Goal: Task Accomplishment & Management: Use online tool/utility

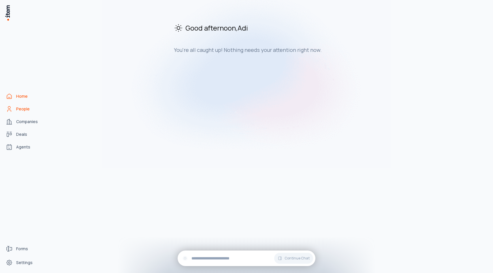
click at [32, 109] on link "People" at bounding box center [25, 109] width 44 height 12
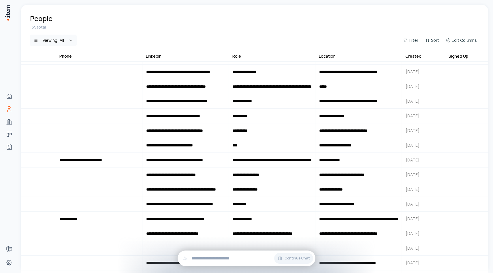
scroll to position [497, 246]
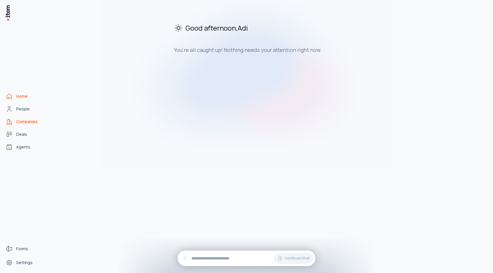
click at [16, 120] on link "Companies" at bounding box center [25, 122] width 44 height 12
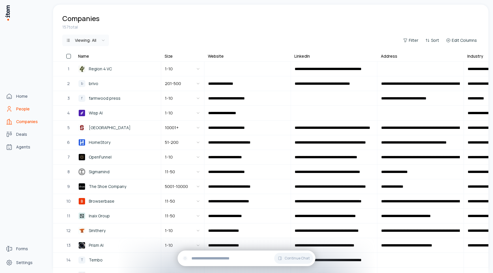
click at [8, 112] on icon "People" at bounding box center [9, 109] width 7 height 7
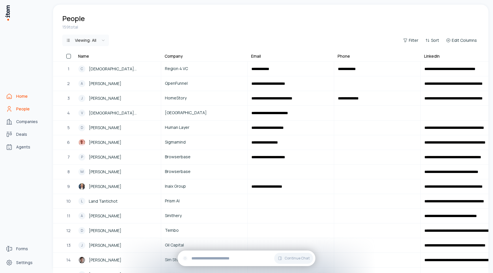
click at [12, 98] on icon "Home" at bounding box center [9, 96] width 7 height 7
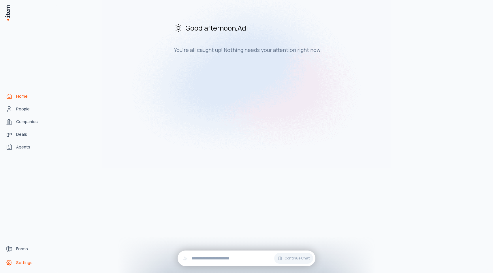
click at [24, 265] on link "Settings" at bounding box center [25, 263] width 44 height 12
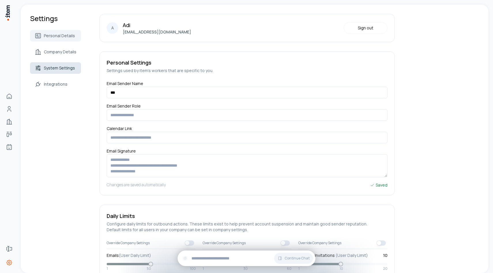
click at [72, 72] on link "System Settings" at bounding box center [55, 68] width 51 height 12
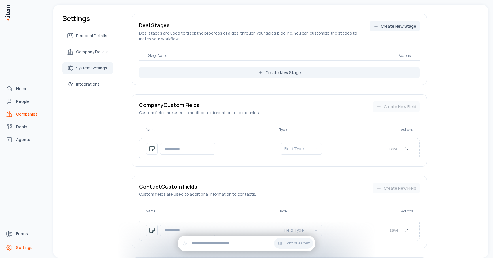
click at [9, 114] on icon "Companies" at bounding box center [8, 114] width 2 height 5
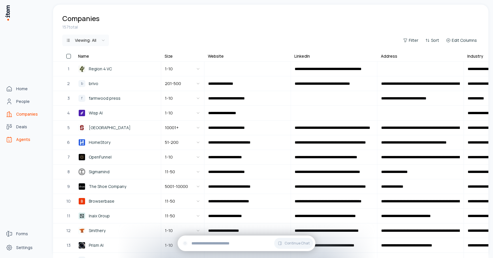
click at [18, 137] on span "Agents" at bounding box center [23, 140] width 14 height 6
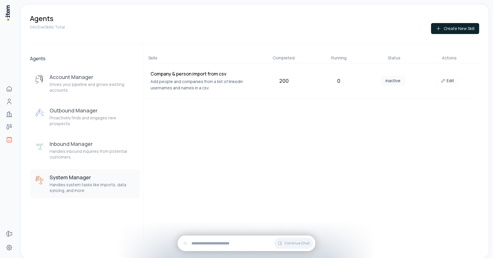
click at [84, 176] on div "System Manager Handles system tasks like imports, data syncing, and more" at bounding box center [93, 184] width 86 height 20
click at [440, 79] on link "Edit" at bounding box center [447, 81] width 23 height 12
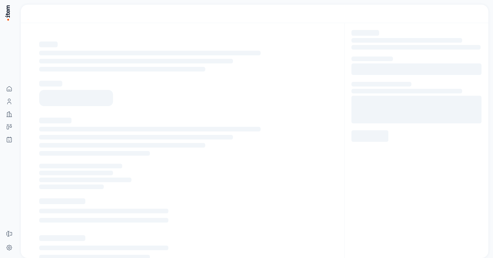
click at [443, 80] on div at bounding box center [416, 86] width 130 height 112
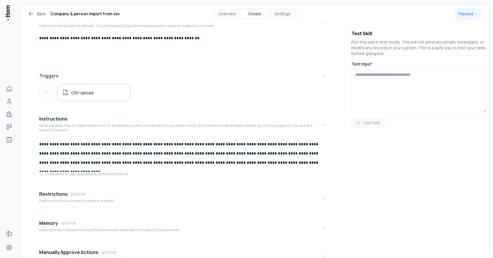
scroll to position [88, 0]
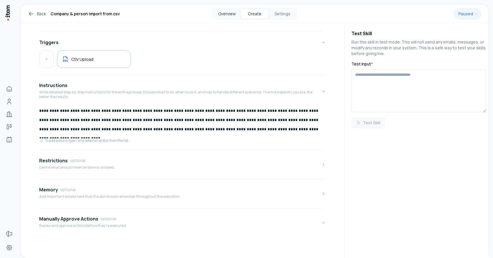
click at [228, 17] on button "Overview" at bounding box center [227, 13] width 28 height 9
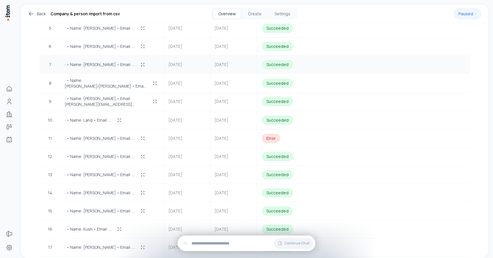
scroll to position [260, 0]
click at [92, 135] on span ": • Name: Walter • Email: …" at bounding box center [100, 138] width 70 height 6
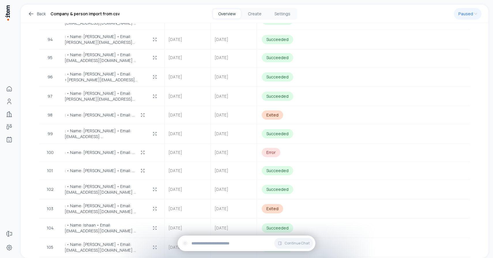
scroll to position [1883, 0]
click at [97, 112] on span ": • Name: Imad Al Jazi • Email: …" at bounding box center [100, 115] width 70 height 6
click at [140, 112] on icon "button" at bounding box center [142, 114] width 5 height 5
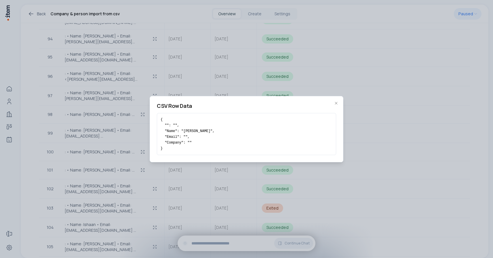
click at [339, 101] on div "CSV Row Data { "": "", "Name": "Imad Al Jazi", "Email": "", "Company": "" } Clo…" at bounding box center [247, 129] width 194 height 66
click at [335, 105] on icon "button" at bounding box center [336, 103] width 5 height 5
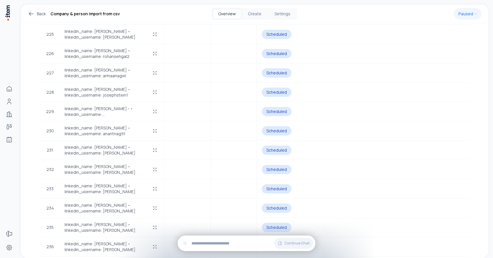
scroll to position [4382, 0]
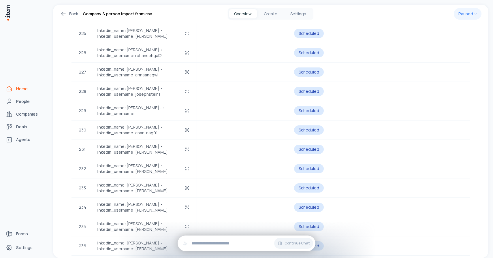
click at [14, 88] on link "Home" at bounding box center [25, 89] width 44 height 12
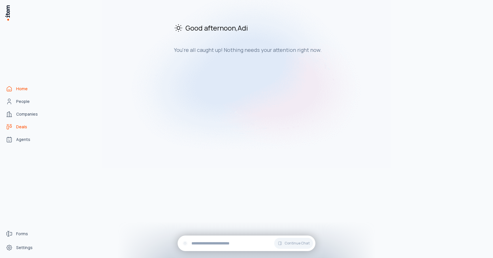
click at [24, 126] on span "Deals" at bounding box center [21, 127] width 11 height 6
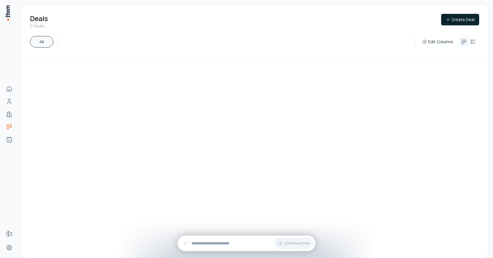
drag, startPoint x: 451, startPoint y: 19, endPoint x: 318, endPoint y: 83, distance: 147.8
click at [318, 83] on div "Deals 0 Deals Create Deal All Edit Columns To pick up a draggable item, press t…" at bounding box center [255, 131] width 468 height 253
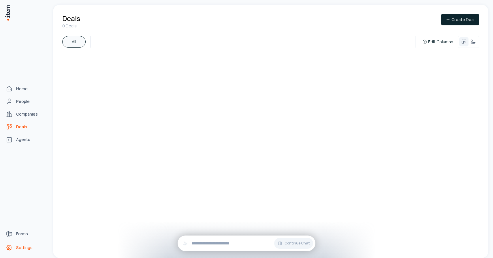
click at [18, 248] on span "Settings" at bounding box center [24, 248] width 16 height 6
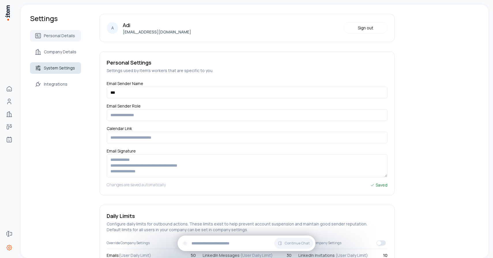
click at [60, 69] on span "System Settings" at bounding box center [59, 68] width 31 height 6
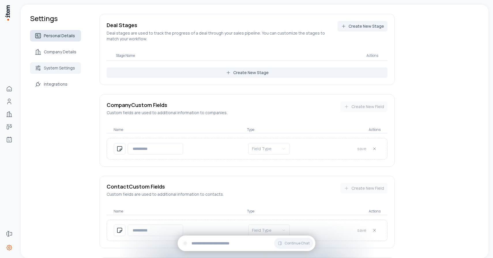
click at [63, 34] on span "Personal Details" at bounding box center [59, 36] width 31 height 6
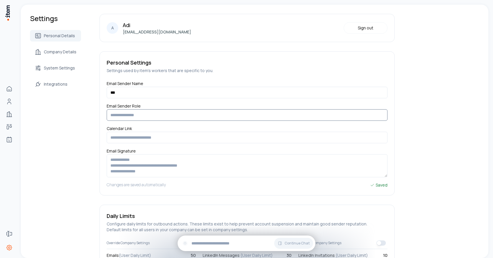
click at [125, 114] on input "Email Sender Role" at bounding box center [247, 115] width 281 height 12
type input "**********"
click at [129, 137] on input "text" at bounding box center [247, 138] width 281 height 12
type input "**********"
click at [127, 161] on textarea at bounding box center [247, 165] width 281 height 23
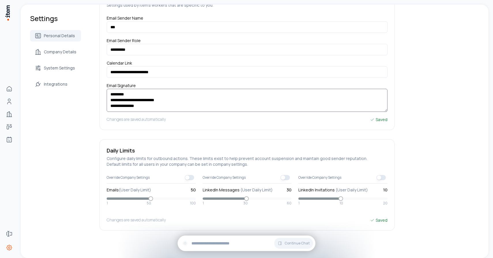
scroll to position [66, 0]
type textarea "**********"
click at [63, 53] on span "Company Details" at bounding box center [60, 52] width 33 height 6
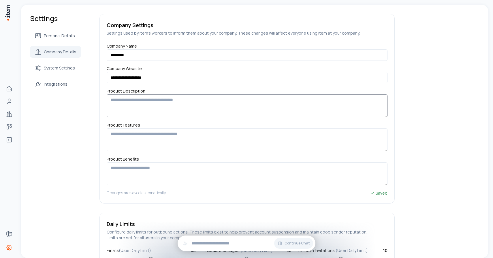
click at [140, 101] on textarea at bounding box center [247, 105] width 281 height 23
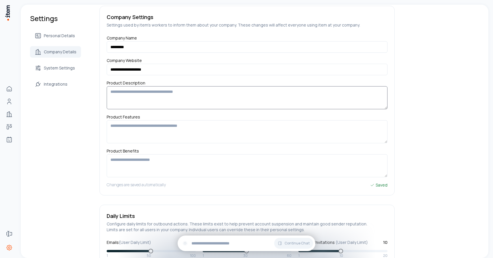
scroll to position [61, 0]
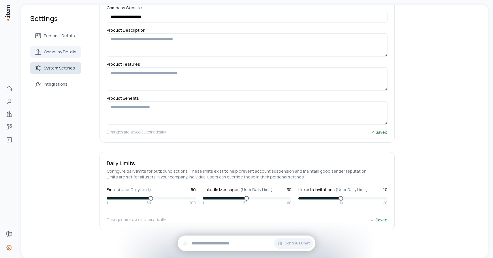
click at [64, 67] on span "System Settings" at bounding box center [59, 68] width 31 height 6
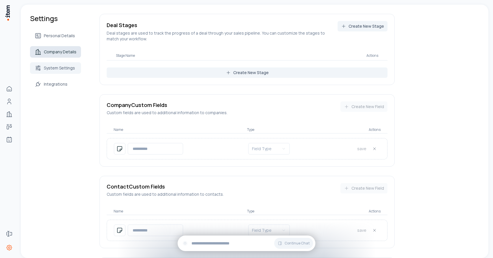
click at [70, 47] on link "Company Details" at bounding box center [55, 52] width 51 height 12
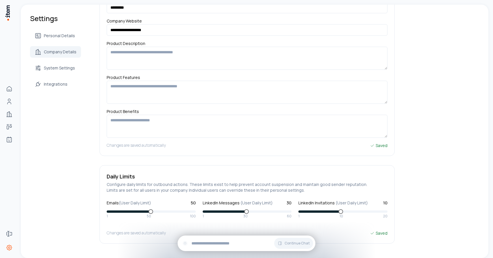
scroll to position [61, 0]
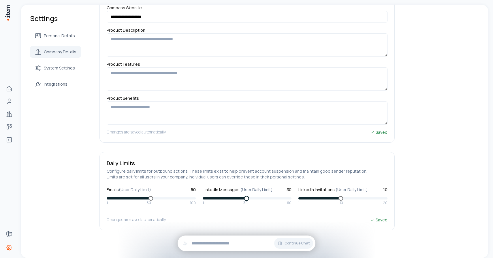
click at [245, 197] on span at bounding box center [246, 198] width 5 height 5
click at [141, 198] on span at bounding box center [142, 198] width 5 height 5
click at [341, 198] on span at bounding box center [340, 198] width 5 height 5
click at [59, 66] on span "System Settings" at bounding box center [59, 68] width 31 height 6
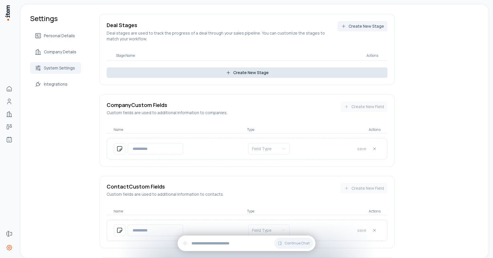
click at [168, 73] on button "Create New Stage" at bounding box center [247, 72] width 281 height 10
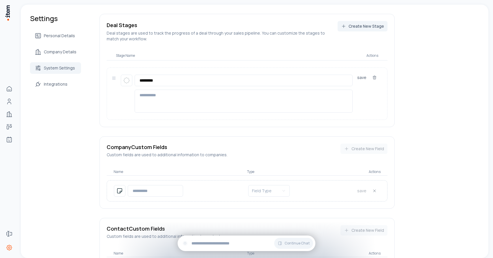
drag, startPoint x: 164, startPoint y: 80, endPoint x: 135, endPoint y: 79, distance: 29.1
click at [135, 79] on input "*********" at bounding box center [244, 81] width 218 height 12
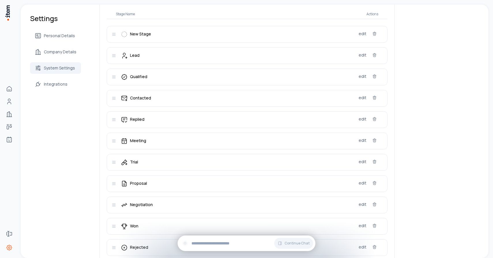
scroll to position [72, 0]
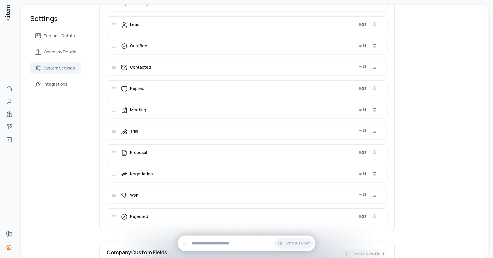
click at [374, 152] on icon "button" at bounding box center [374, 152] width 5 height 5
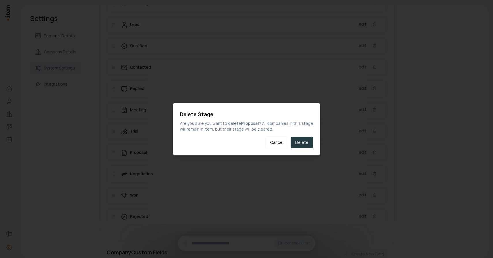
click at [305, 143] on button "Delete" at bounding box center [302, 143] width 22 height 12
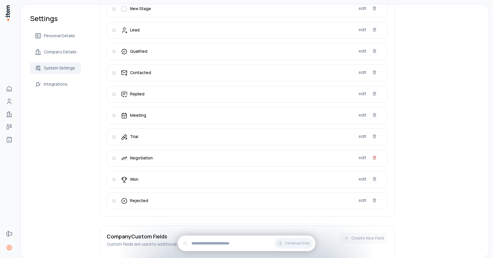
scroll to position [67, 0]
click at [373, 138] on icon "button" at bounding box center [374, 136] width 5 height 5
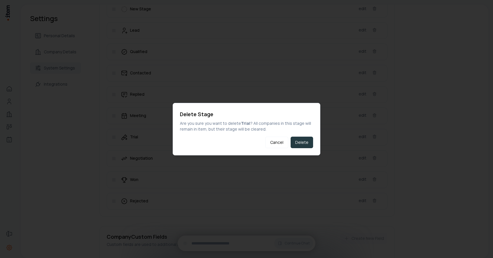
click at [306, 138] on button "Delete" at bounding box center [302, 143] width 22 height 12
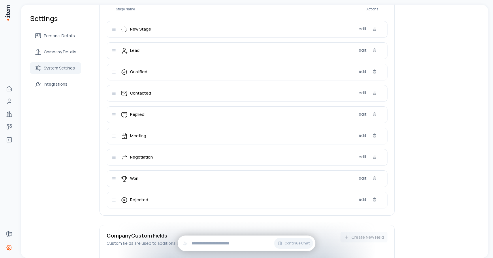
scroll to position [41, 0]
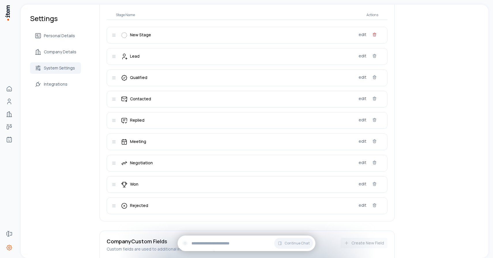
click at [373, 36] on icon "button" at bounding box center [374, 34] width 5 height 5
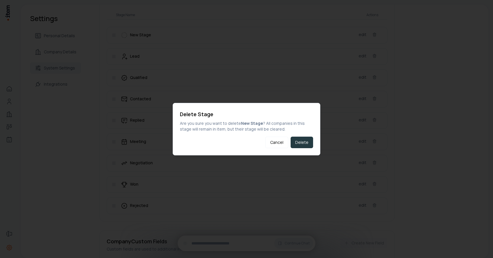
click at [301, 144] on button "Delete" at bounding box center [302, 143] width 22 height 12
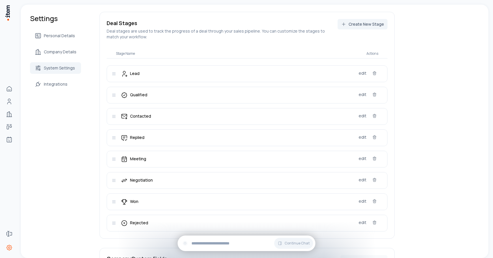
scroll to position [0, 0]
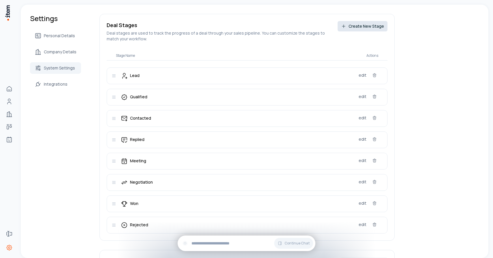
click at [368, 27] on button "Create New Stage" at bounding box center [363, 26] width 50 height 10
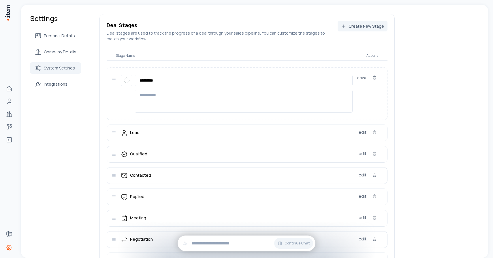
drag, startPoint x: 159, startPoint y: 82, endPoint x: 135, endPoint y: 78, distance: 24.5
click at [135, 78] on input "*********" at bounding box center [244, 81] width 218 height 12
type input "*******"
click at [206, 100] on textarea at bounding box center [244, 101] width 218 height 23
click at [359, 78] on button "save" at bounding box center [361, 78] width 9 height 6
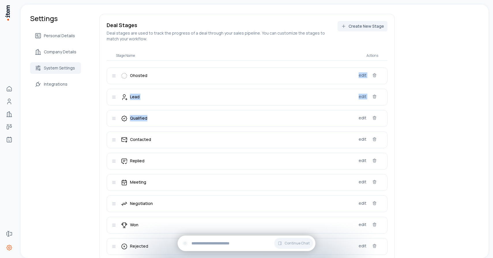
drag, startPoint x: 297, startPoint y: 75, endPoint x: 298, endPoint y: 122, distance: 46.4
click at [298, 122] on div "Ghosted edit Lead edit Qualified edit Contacted edit Replied edit Meeting edit …" at bounding box center [247, 160] width 281 height 187
drag, startPoint x: 109, startPoint y: 78, endPoint x: 112, endPoint y: 130, distance: 52.5
click at [112, 130] on div "Ghosted edit Lead edit Qualified edit Contacted edit Replied edit Meeting edit …" at bounding box center [247, 160] width 281 height 187
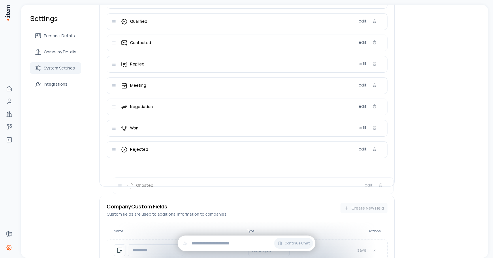
scroll to position [76, 0]
drag, startPoint x: 113, startPoint y: 77, endPoint x: 117, endPoint y: 173, distance: 95.8
click at [418, 62] on div "Settings Personal Details Company Details System Settings Integrations Deal Sta…" at bounding box center [255, 250] width 468 height 643
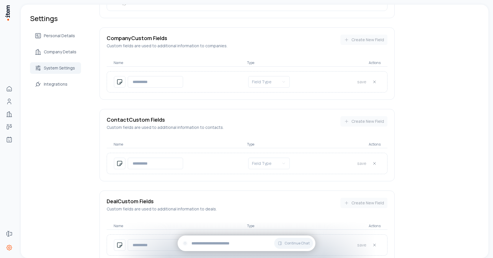
scroll to position [253, 0]
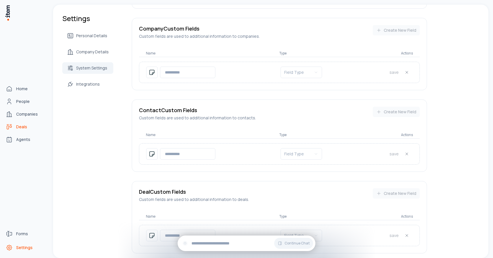
click at [23, 127] on span "Deals" at bounding box center [21, 127] width 11 height 6
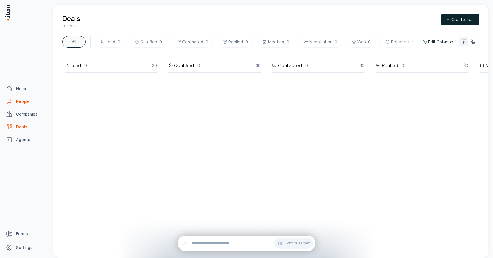
click at [14, 104] on link "People" at bounding box center [25, 102] width 44 height 12
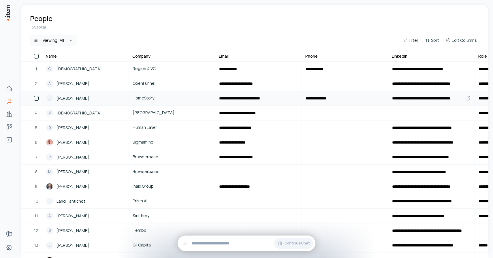
scroll to position [0, 246]
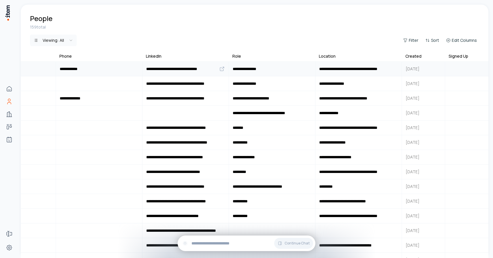
click at [455, 72] on button "button" at bounding box center [466, 69] width 43 height 14
click at [346, 34] on html "**********" at bounding box center [246, 129] width 493 height 258
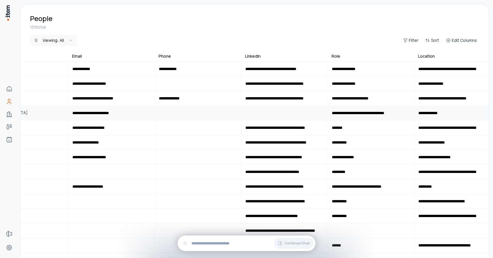
scroll to position [0, 0]
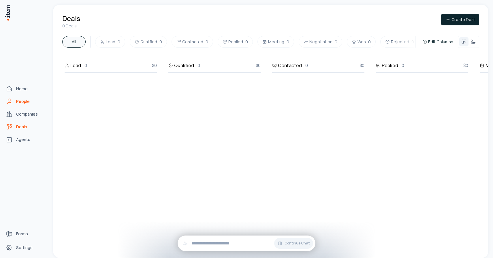
click at [17, 103] on span "People" at bounding box center [23, 102] width 14 height 6
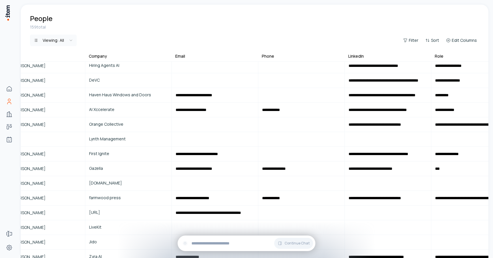
scroll to position [606, 66]
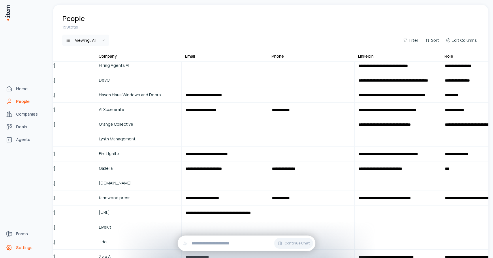
click at [8, 247] on icon "Settings" at bounding box center [9, 247] width 7 height 7
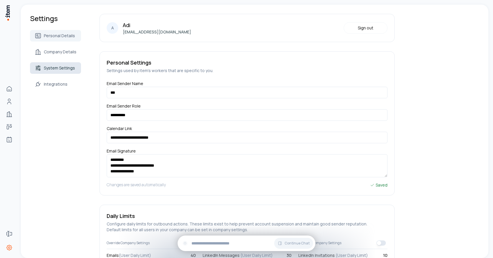
click at [64, 71] on link "System Settings" at bounding box center [55, 68] width 51 height 12
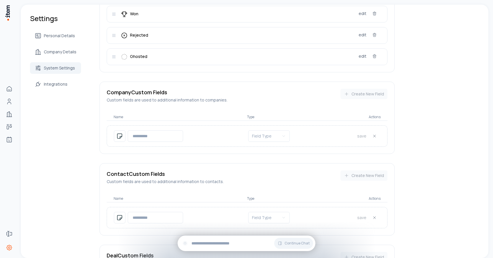
scroll to position [323, 0]
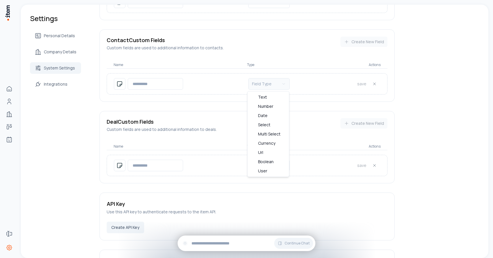
click at [257, 88] on html "Home People Companies Deals Agents Forms Settings Settings Personal Details Com…" at bounding box center [246, 129] width 493 height 258
click at [202, 105] on html "Home People Companies Deals Agents Forms Settings Settings Personal Details Com…" at bounding box center [246, 129] width 493 height 258
click at [155, 83] on input at bounding box center [155, 84] width 55 height 12
click at [167, 67] on p "Name" at bounding box center [180, 65] width 133 height 5
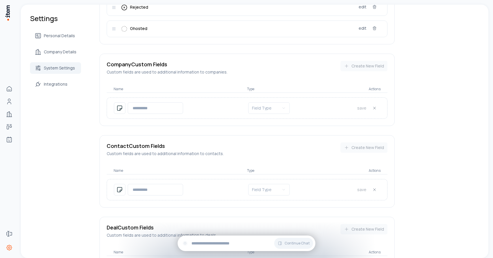
scroll to position [216, 0]
click at [160, 108] on input at bounding box center [155, 109] width 55 height 12
click at [169, 91] on p "Name" at bounding box center [180, 90] width 133 height 5
click at [155, 112] on input at bounding box center [155, 109] width 55 height 12
type input "*"
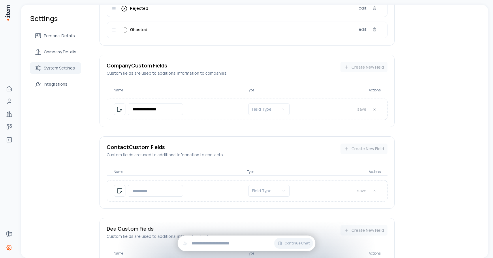
click at [199, 91] on p "Name" at bounding box center [180, 90] width 133 height 5
click at [265, 107] on html "**********" at bounding box center [246, 129] width 493 height 258
click at [273, 88] on html "**********" at bounding box center [246, 129] width 493 height 258
click at [355, 69] on div "Company Custom Fields Custom fields are used to additional information to compa…" at bounding box center [247, 69] width 281 height 14
click at [373, 67] on div "Company Custom Fields Custom fields are used to additional information to compa…" at bounding box center [247, 69] width 281 height 14
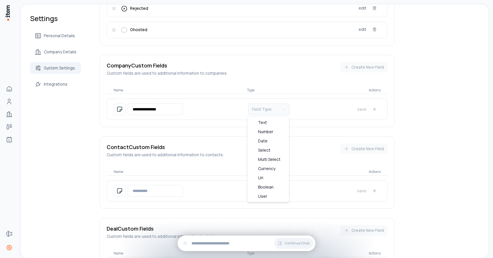
click at [271, 111] on html "**********" at bounding box center [246, 129] width 493 height 258
click at [336, 113] on html "**********" at bounding box center [246, 129] width 493 height 258
click at [269, 112] on html "**********" at bounding box center [246, 129] width 493 height 258
click at [260, 108] on html "**********" at bounding box center [246, 129] width 493 height 258
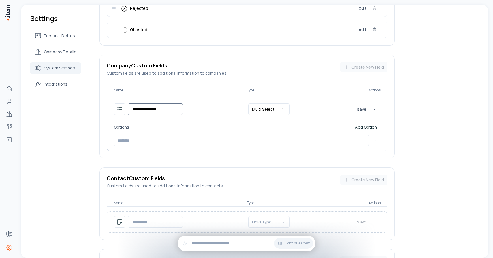
click at [161, 110] on input "**********" at bounding box center [155, 109] width 55 height 12
type input "*"
type input "**********"
click at [154, 140] on input at bounding box center [241, 141] width 255 height 12
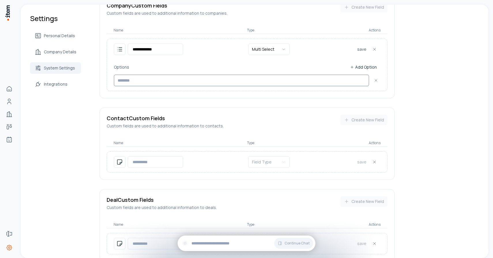
type input "*"
type input "*********"
click at [362, 67] on button "Add Option" at bounding box center [363, 67] width 34 height 10
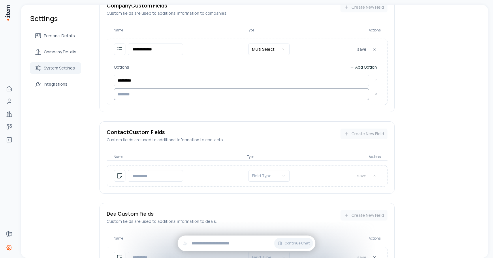
click at [162, 97] on input at bounding box center [241, 94] width 255 height 12
type input "********"
click at [363, 68] on button "Add Option" at bounding box center [363, 67] width 34 height 10
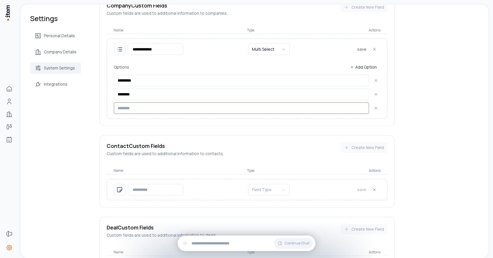
click at [141, 110] on input at bounding box center [241, 108] width 255 height 12
type input "**********"
click at [368, 66] on button "Add Option" at bounding box center [363, 67] width 34 height 10
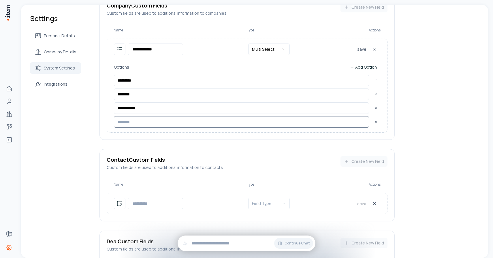
click at [181, 123] on input at bounding box center [241, 122] width 255 height 12
type input "**********"
click at [360, 67] on button "Add Option" at bounding box center [363, 67] width 34 height 10
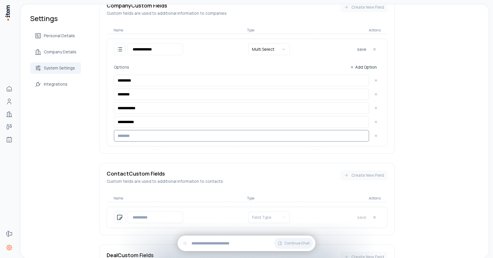
click at [157, 137] on input at bounding box center [241, 136] width 255 height 12
type input "******"
click at [201, 65] on div "Options Add Option" at bounding box center [247, 67] width 266 height 10
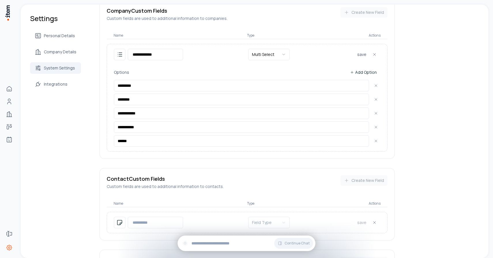
scroll to position [271, 0]
click at [361, 53] on button "save" at bounding box center [361, 55] width 9 height 12
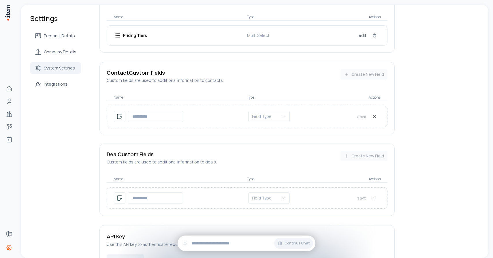
scroll to position [290, 0]
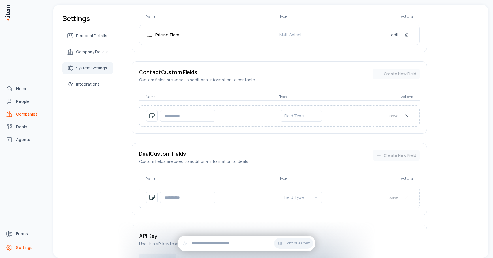
click at [23, 116] on span "Companies" at bounding box center [27, 114] width 22 height 6
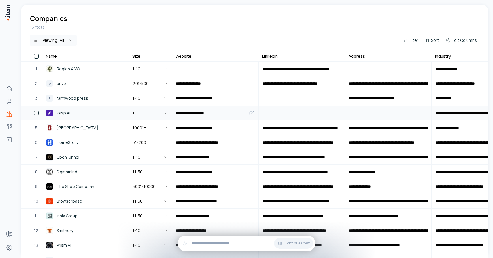
click at [63, 114] on span "Wisp AI" at bounding box center [63, 113] width 14 height 6
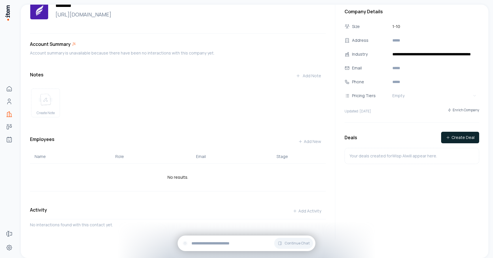
scroll to position [12, 0]
click at [398, 95] on span "Empty" at bounding box center [398, 96] width 12 height 6
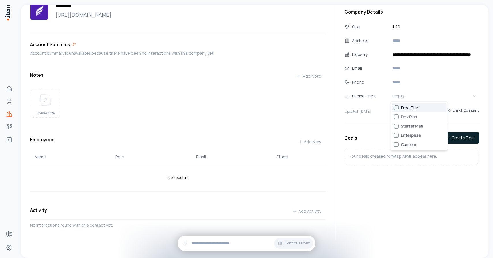
click at [363, 95] on html "**********" at bounding box center [246, 129] width 493 height 258
drag, startPoint x: 376, startPoint y: 113, endPoint x: 398, endPoint y: 96, distance: 28.2
click at [398, 96] on span "Empty" at bounding box center [398, 96] width 12 height 6
click at [408, 137] on span "Enterprise" at bounding box center [411, 136] width 20 height 6
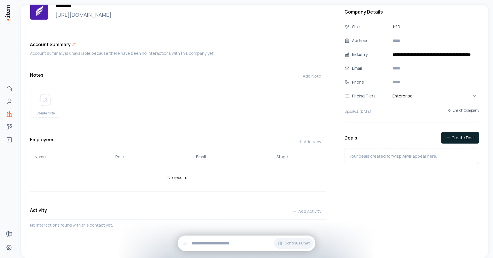
drag, startPoint x: 398, startPoint y: 96, endPoint x: 449, endPoint y: 181, distance: 99.5
click at [449, 181] on html "**********" at bounding box center [246, 129] width 493 height 258
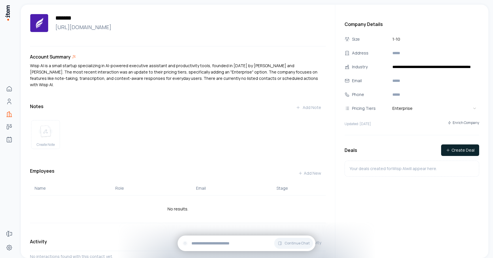
scroll to position [25, 0]
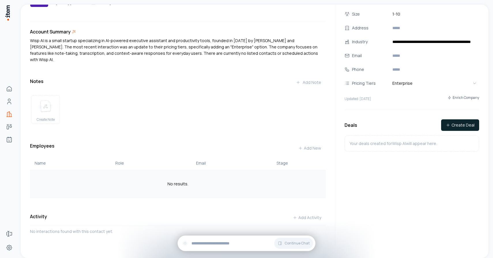
click at [154, 178] on td "No results." at bounding box center [178, 184] width 296 height 28
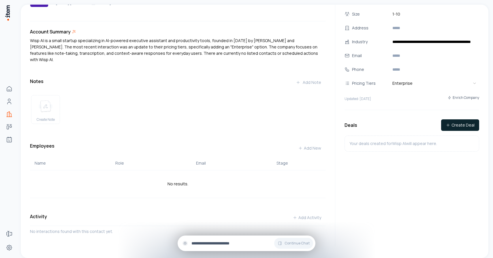
click at [215, 244] on input "text" at bounding box center [250, 243] width 119 height 6
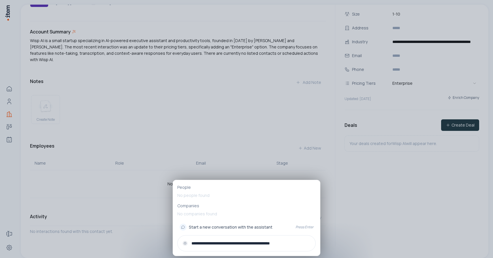
type input "**********"
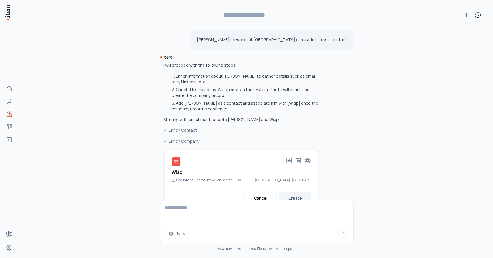
type input "**********"
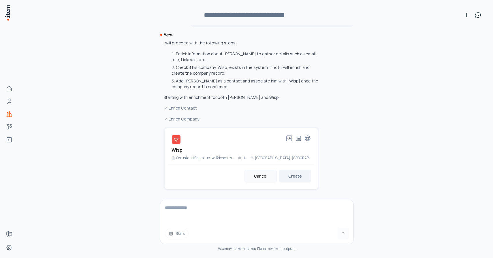
click at [261, 177] on button "Cancel" at bounding box center [260, 176] width 32 height 13
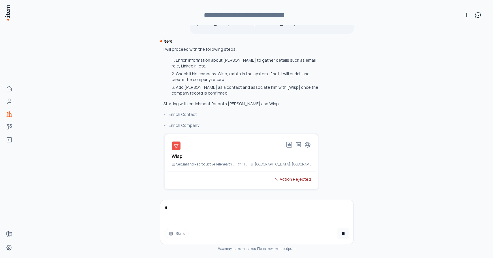
scroll to position [27, 0]
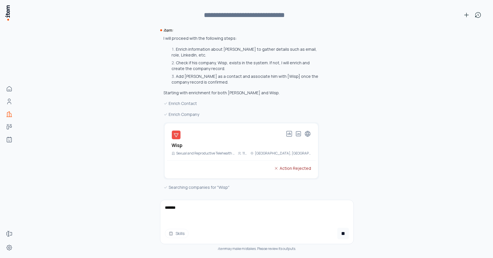
type textarea "*******"
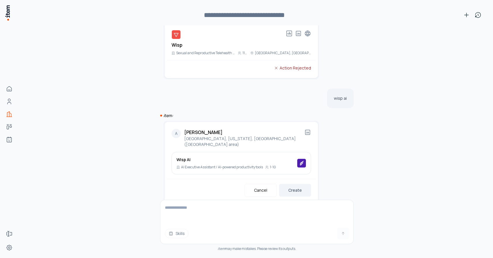
scroll to position [276, 0]
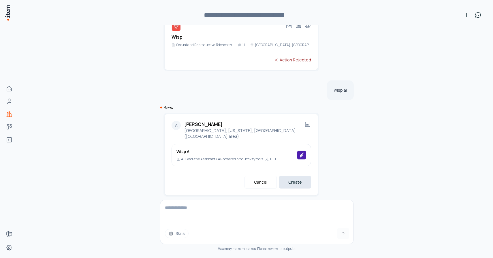
click at [291, 176] on button "Create" at bounding box center [295, 182] width 32 height 13
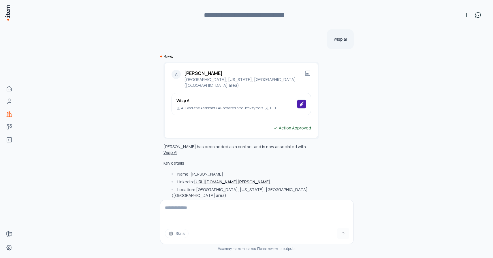
scroll to position [344, 0]
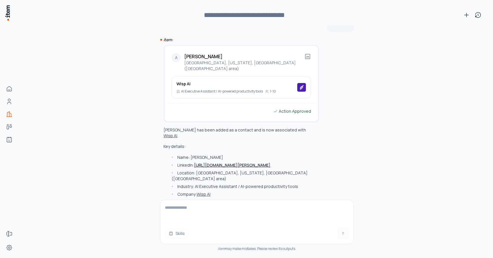
click at [287, 82] on div "Wisp AI AI Executive Assistant / AI-powered productivity tools 1-10" at bounding box center [242, 87] width 140 height 22
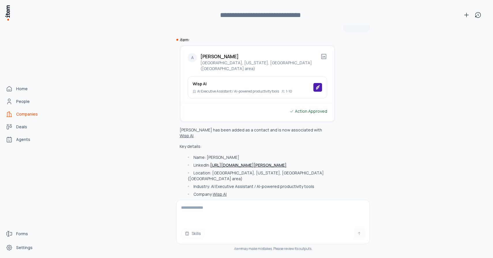
click at [22, 116] on span "Companies" at bounding box center [27, 114] width 22 height 6
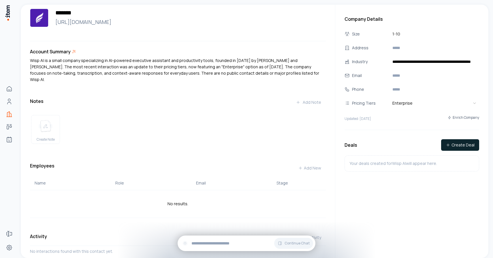
scroll to position [5, 0]
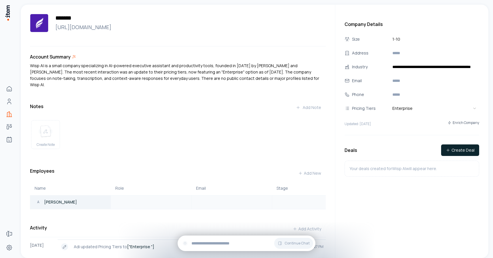
click at [63, 199] on p "[PERSON_NAME]" at bounding box center [60, 202] width 33 height 6
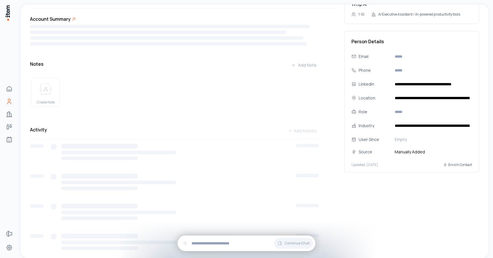
scroll to position [34, 0]
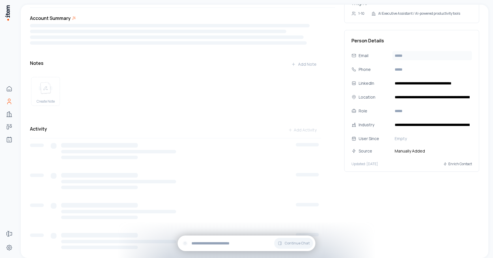
click at [398, 56] on input "text" at bounding box center [432, 55] width 80 height 9
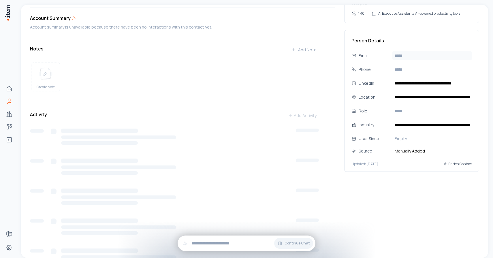
scroll to position [0, 0]
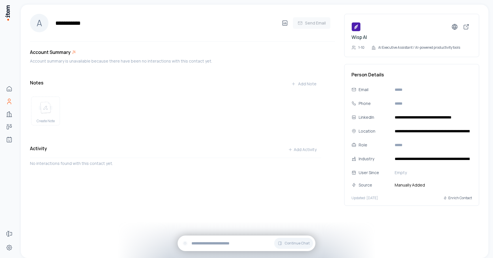
click at [278, 53] on div "Account Summary" at bounding box center [175, 52] width 291 height 7
click at [460, 197] on button "Enrich Contact" at bounding box center [457, 198] width 29 height 10
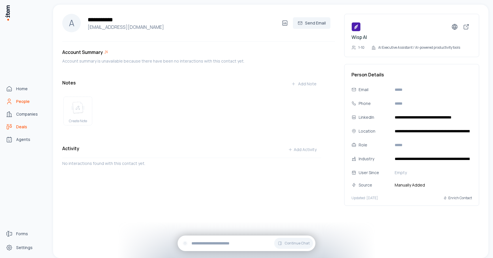
click at [16, 124] on span "Deals" at bounding box center [21, 127] width 11 height 6
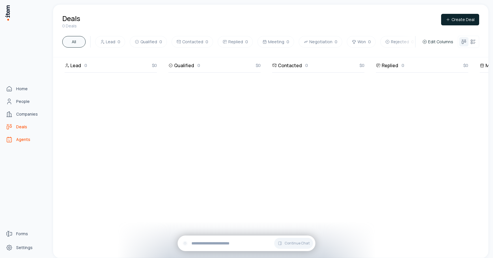
click at [15, 142] on link "Agents" at bounding box center [25, 140] width 44 height 12
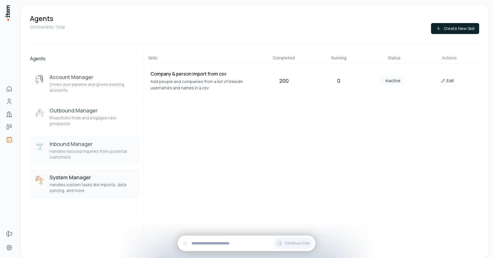
click at [71, 142] on div "Inbound Manager Handles inbound inquiries from potential customers" at bounding box center [93, 150] width 86 height 20
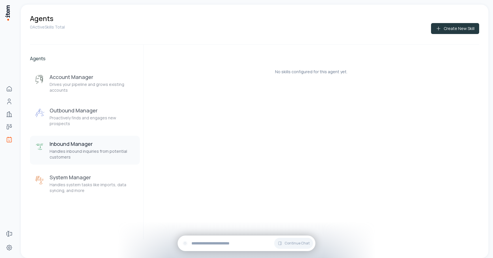
click at [458, 30] on button "Create New Skill" at bounding box center [455, 28] width 48 height 11
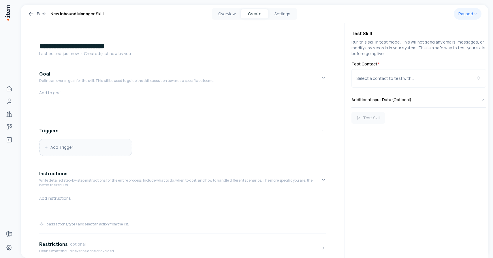
click at [62, 146] on button "Add Trigger" at bounding box center [85, 147] width 92 height 17
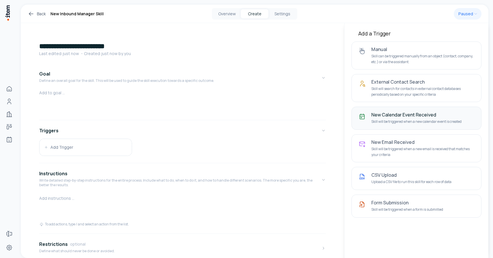
click at [395, 123] on p "Skill will be triggered when a new calendar event is created" at bounding box center [422, 122] width 103 height 6
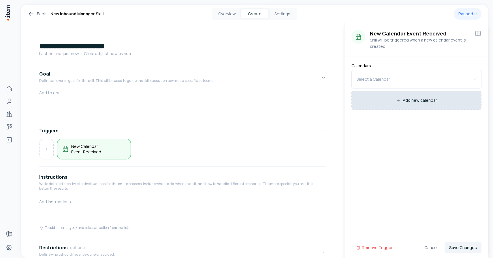
click at [392, 96] on button "Add new calendar" at bounding box center [416, 100] width 129 height 18
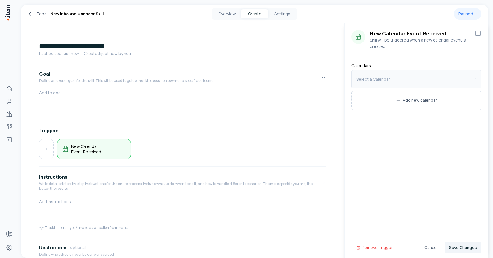
click at [382, 81] on html "**********" at bounding box center [246, 129] width 493 height 258
click at [404, 145] on div "New Calendar Event Received Skill will be triggered when a new calendar event i…" at bounding box center [416, 143] width 144 height 240
click at [460, 246] on button "Save Changes" at bounding box center [462, 248] width 37 height 12
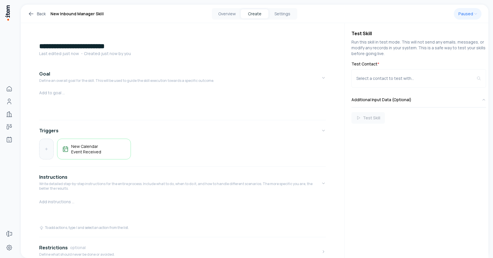
click at [49, 153] on button at bounding box center [46, 149] width 14 height 17
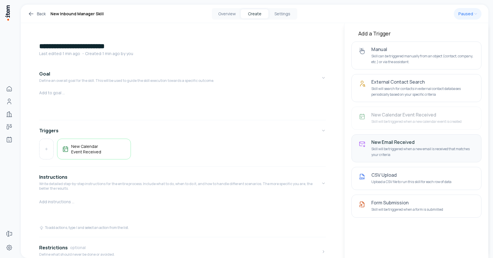
click at [396, 151] on p "Skill will be triggered when a new email is received that matches your criteria" at bounding box center [422, 151] width 103 height 11
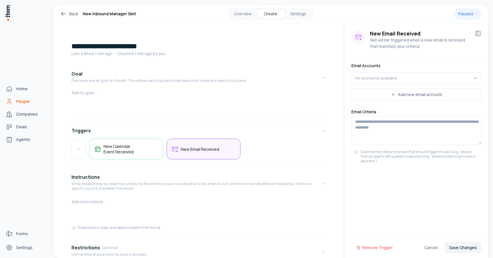
click at [15, 101] on link "People" at bounding box center [25, 102] width 44 height 12
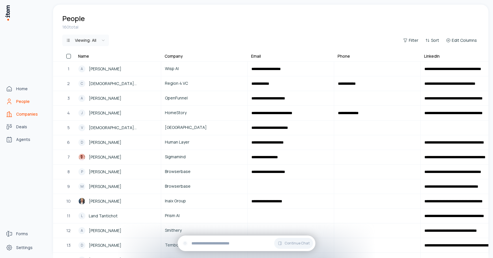
click at [19, 114] on span "Companies" at bounding box center [27, 114] width 22 height 6
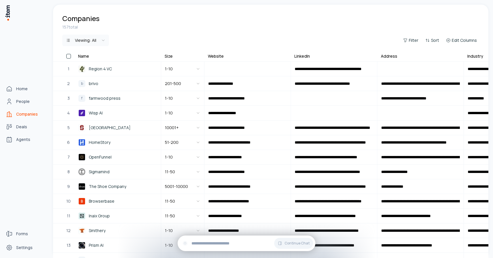
click at [18, 120] on div "Home People Companies Deals Agents" at bounding box center [25, 114] width 51 height 228
click at [18, 124] on span "Deals" at bounding box center [21, 127] width 11 height 6
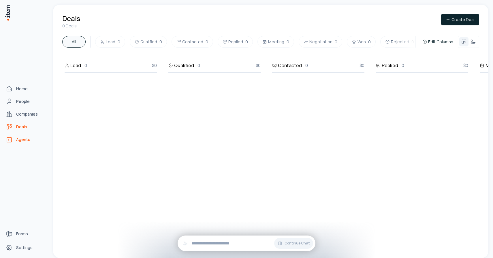
click at [20, 139] on span "Agents" at bounding box center [23, 140] width 14 height 6
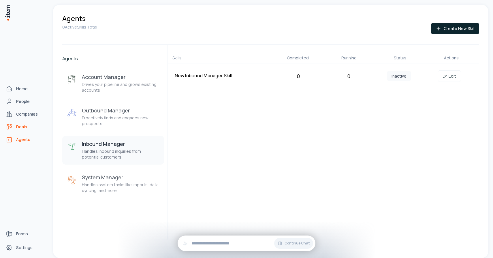
click at [21, 125] on span "Deals" at bounding box center [21, 127] width 11 height 6
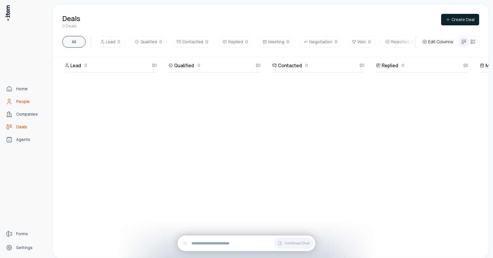
click at [20, 105] on link "People" at bounding box center [25, 102] width 44 height 12
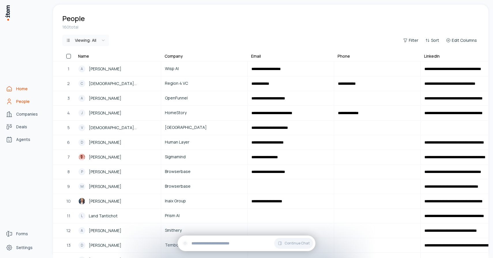
click at [17, 89] on span "Home" at bounding box center [22, 89] width 12 height 6
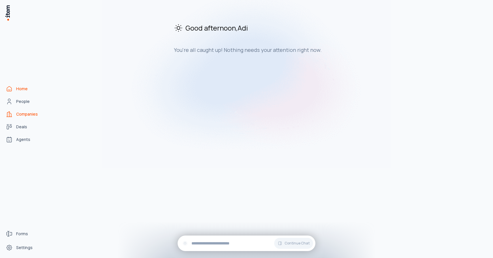
click at [21, 115] on span "Companies" at bounding box center [27, 114] width 22 height 6
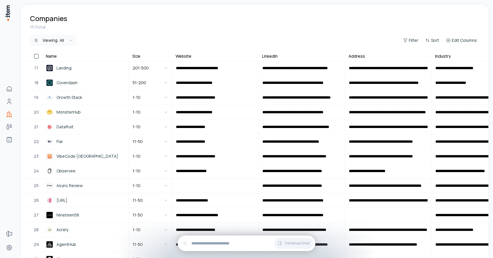
scroll to position [237, 0]
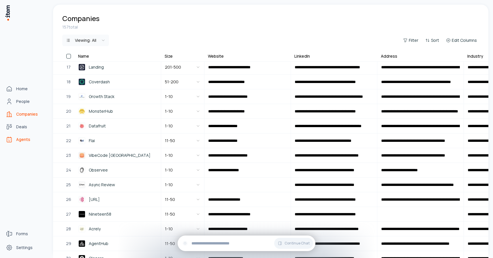
click at [21, 138] on span "Agents" at bounding box center [23, 140] width 14 height 6
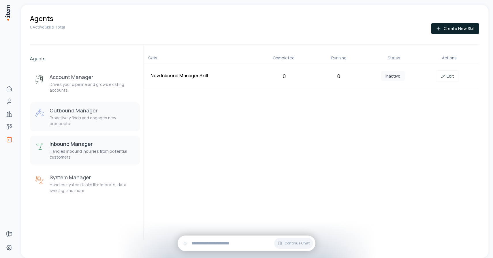
click at [85, 117] on p "Proactively finds and engages new prospects" at bounding box center [93, 121] width 86 height 12
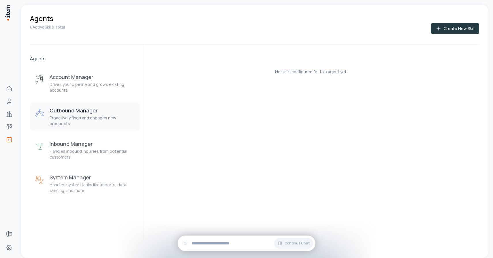
click at [449, 29] on button "Create New Skill" at bounding box center [455, 28] width 48 height 11
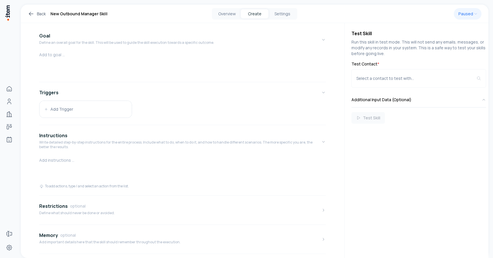
scroll to position [36, 0]
click at [90, 108] on button "Add Trigger" at bounding box center [85, 111] width 92 height 17
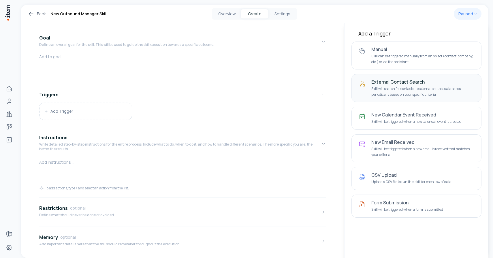
click at [419, 94] on p "Skill will search for contacts in external contact databases periodically based…" at bounding box center [422, 91] width 103 height 11
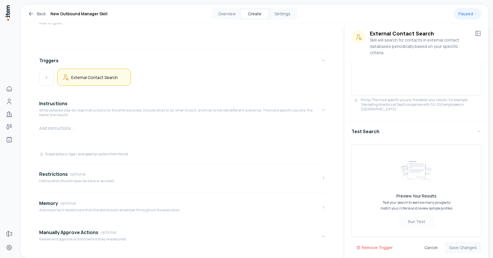
scroll to position [69, 0]
